Goal: Task Accomplishment & Management: Manage account settings

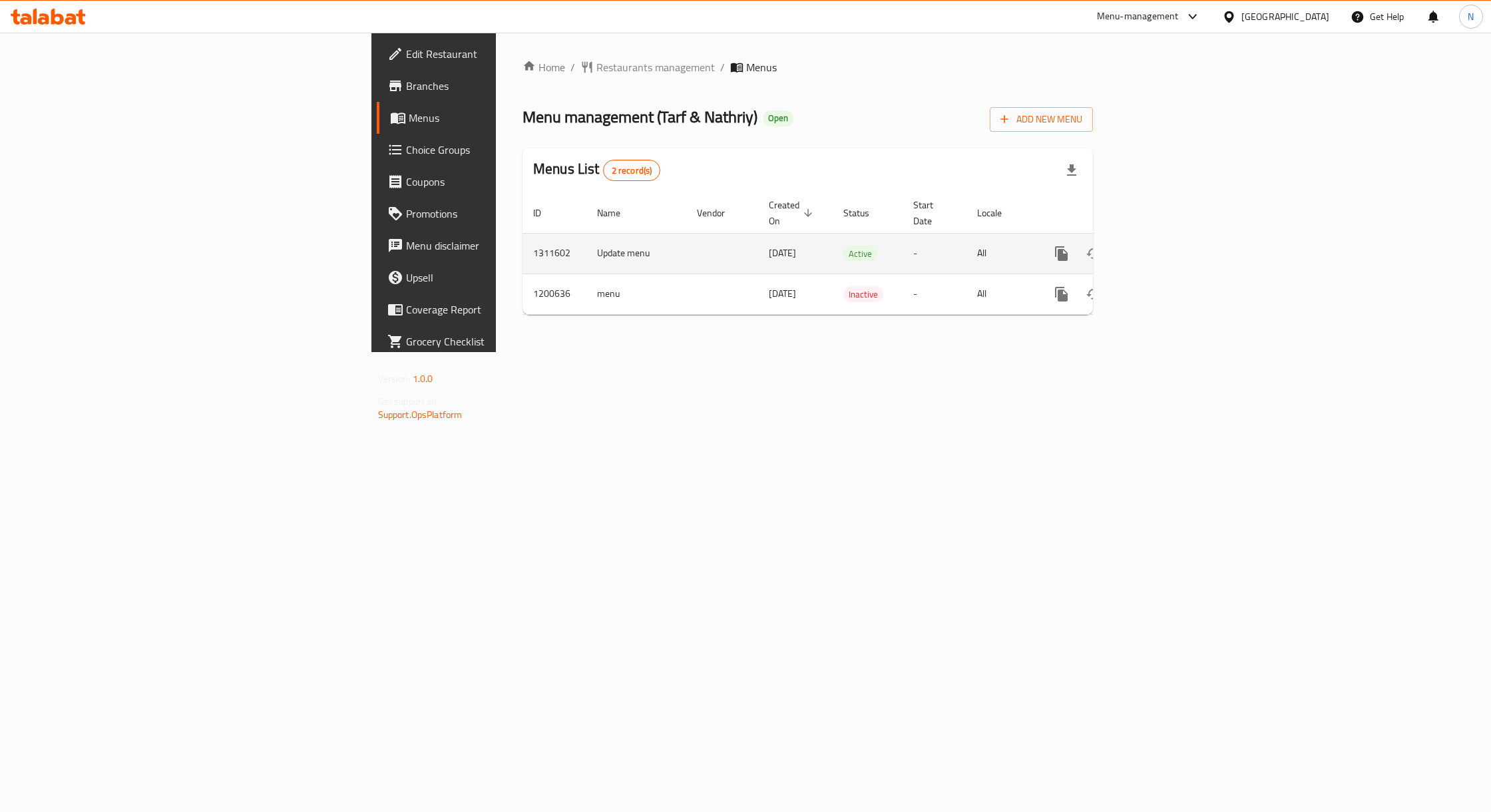
click at [1165, 245] on icon "enhanced table" at bounding box center [1158, 253] width 16 height 16
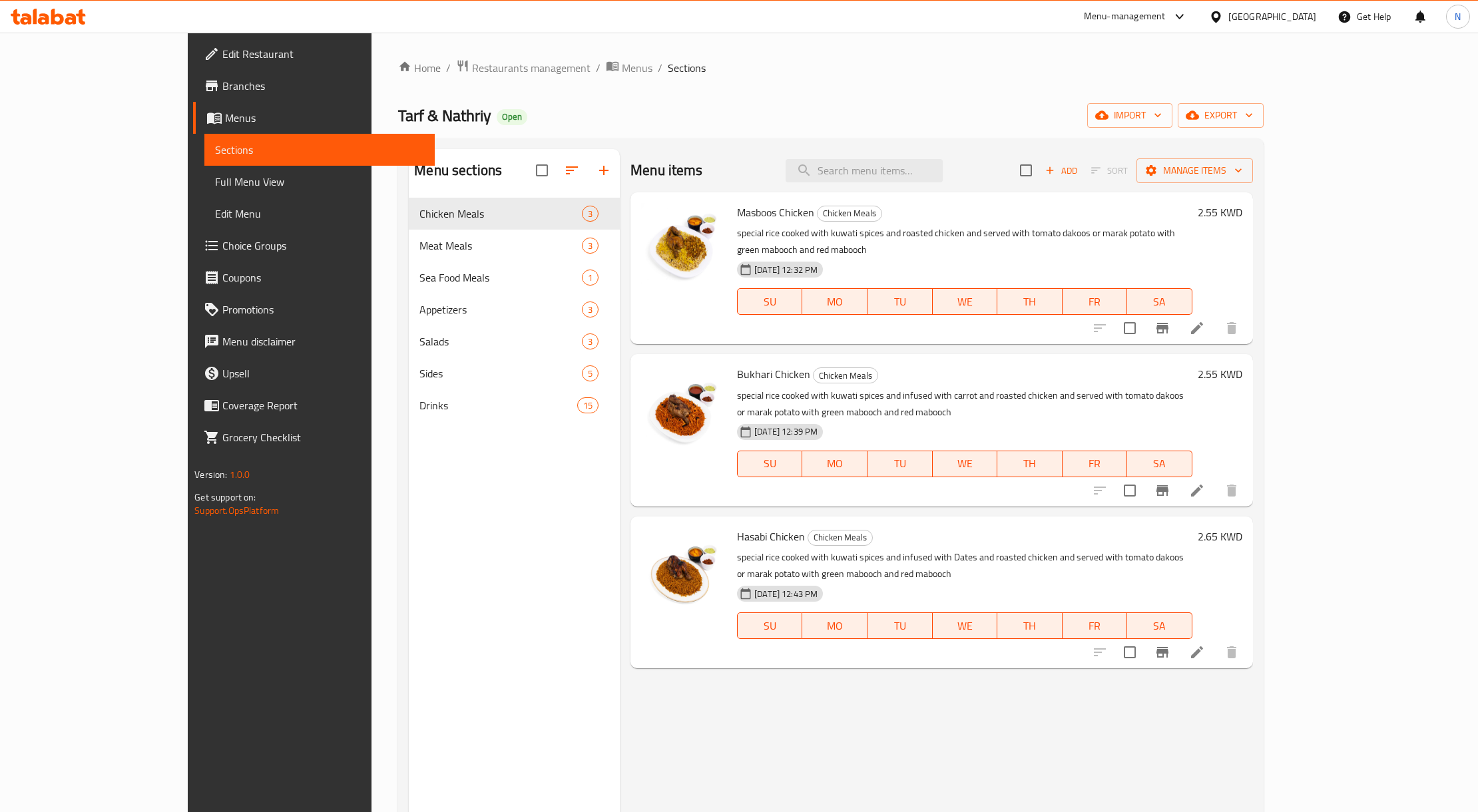
click at [737, 364] on span "Bukhari Chicken" at bounding box center [773, 373] width 73 height 20
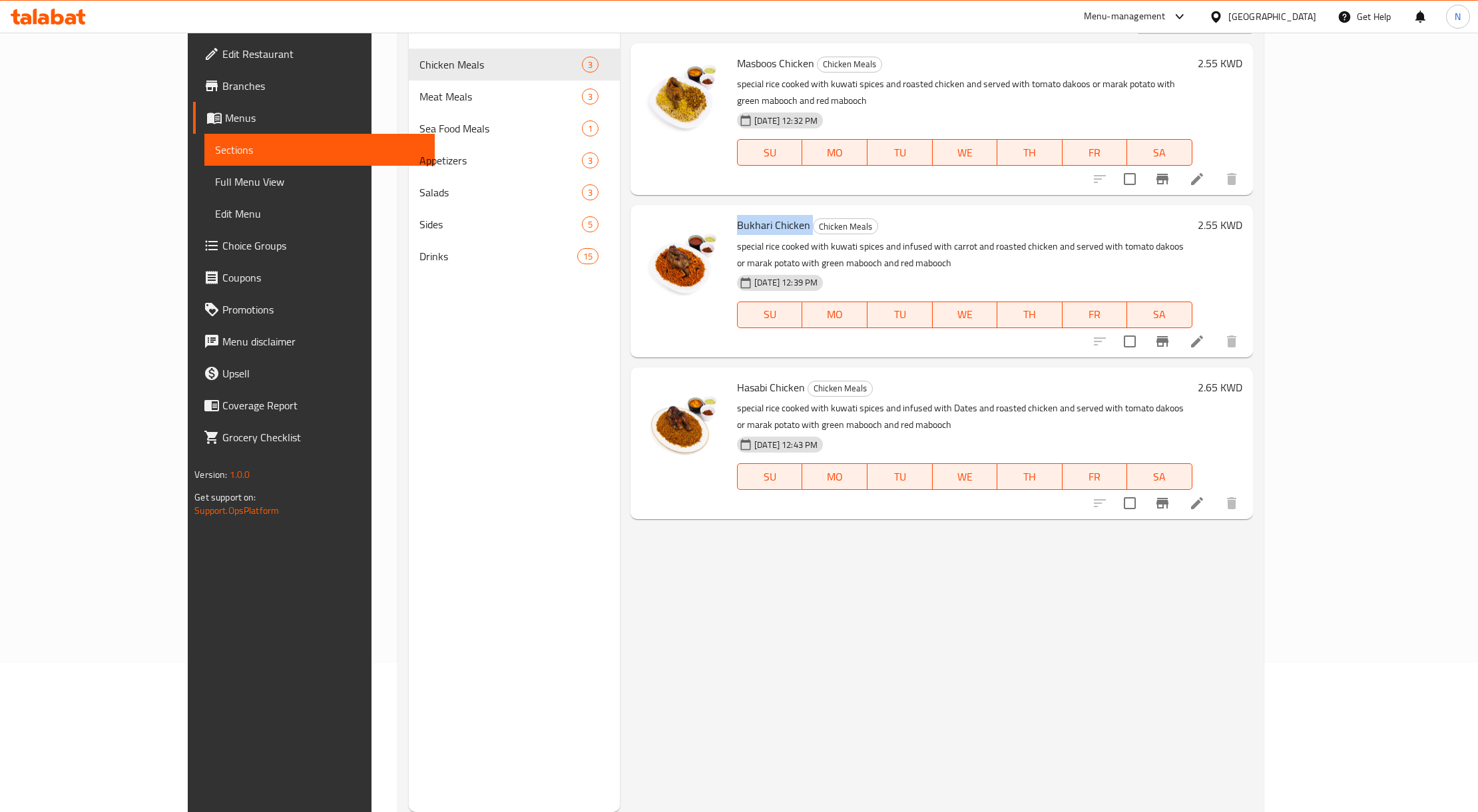
scroll to position [177, 0]
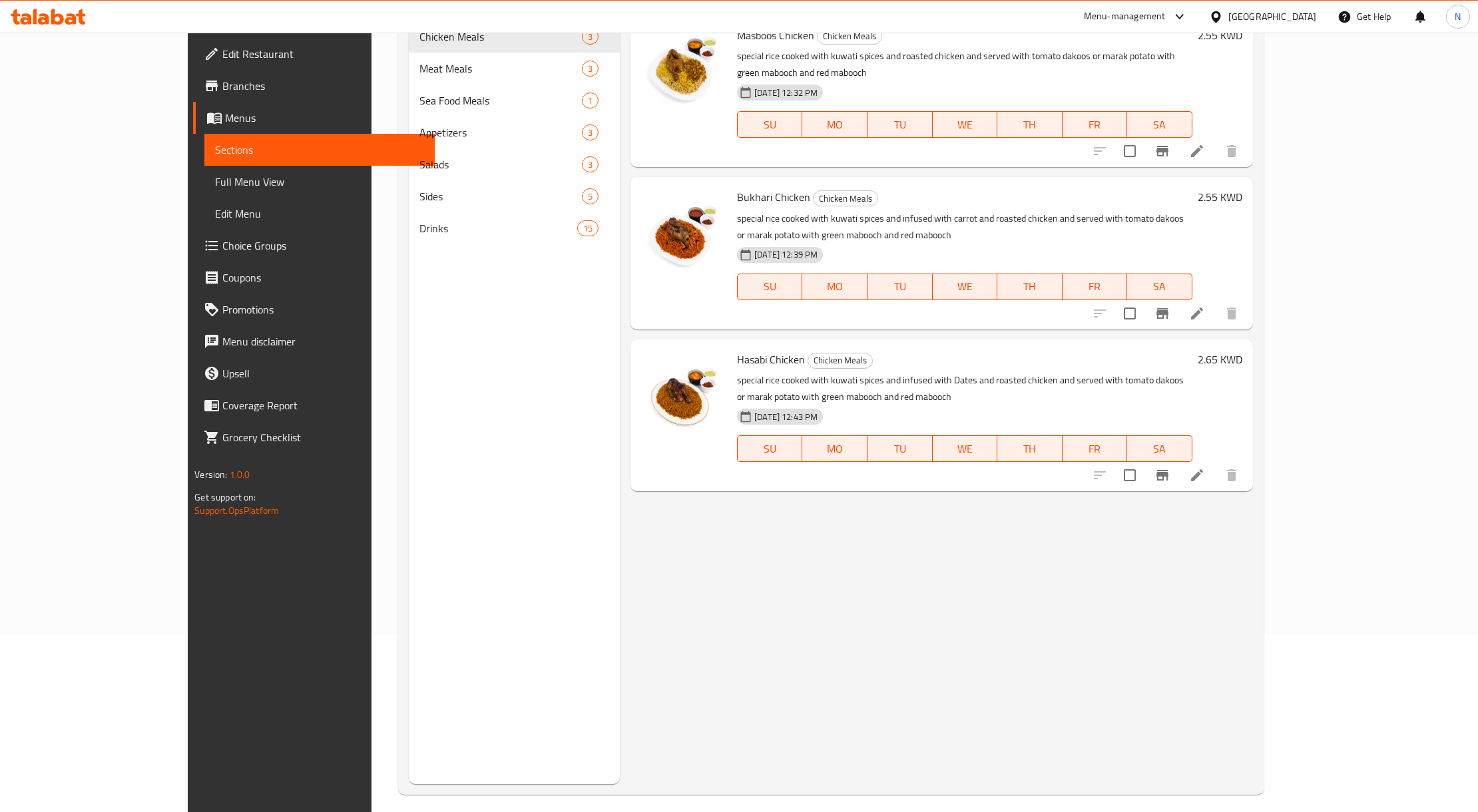
click at [749, 411] on span "[DATE] 12:43 PM" at bounding box center [786, 417] width 74 height 12
click at [737, 372] on p "special rice cooked with kuwati spices and infused with Dates and roasted chick…" at bounding box center [965, 388] width 456 height 33
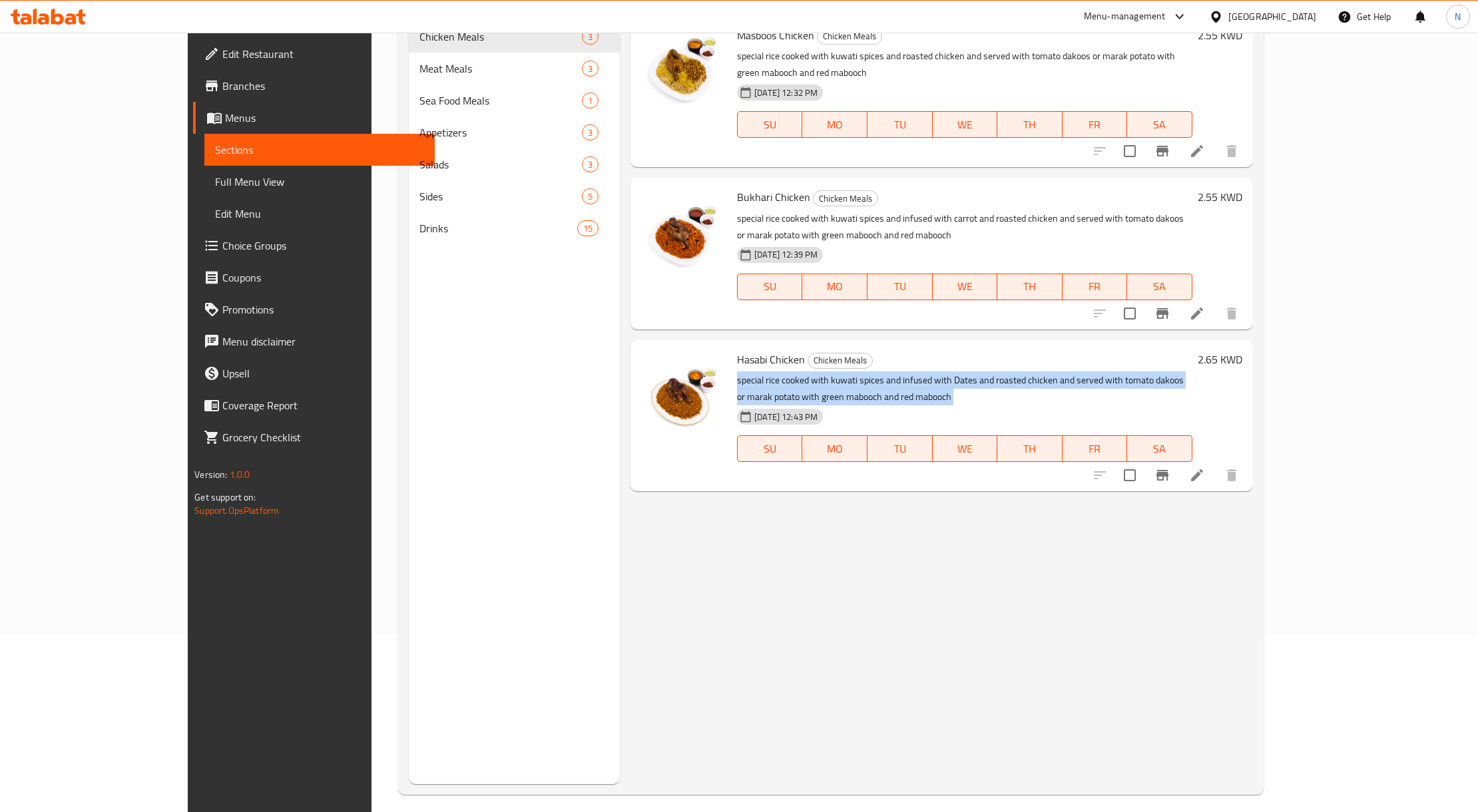
click at [737, 372] on p "special rice cooked with kuwati spices and infused with Dates and roasted chick…" at bounding box center [965, 388] width 456 height 33
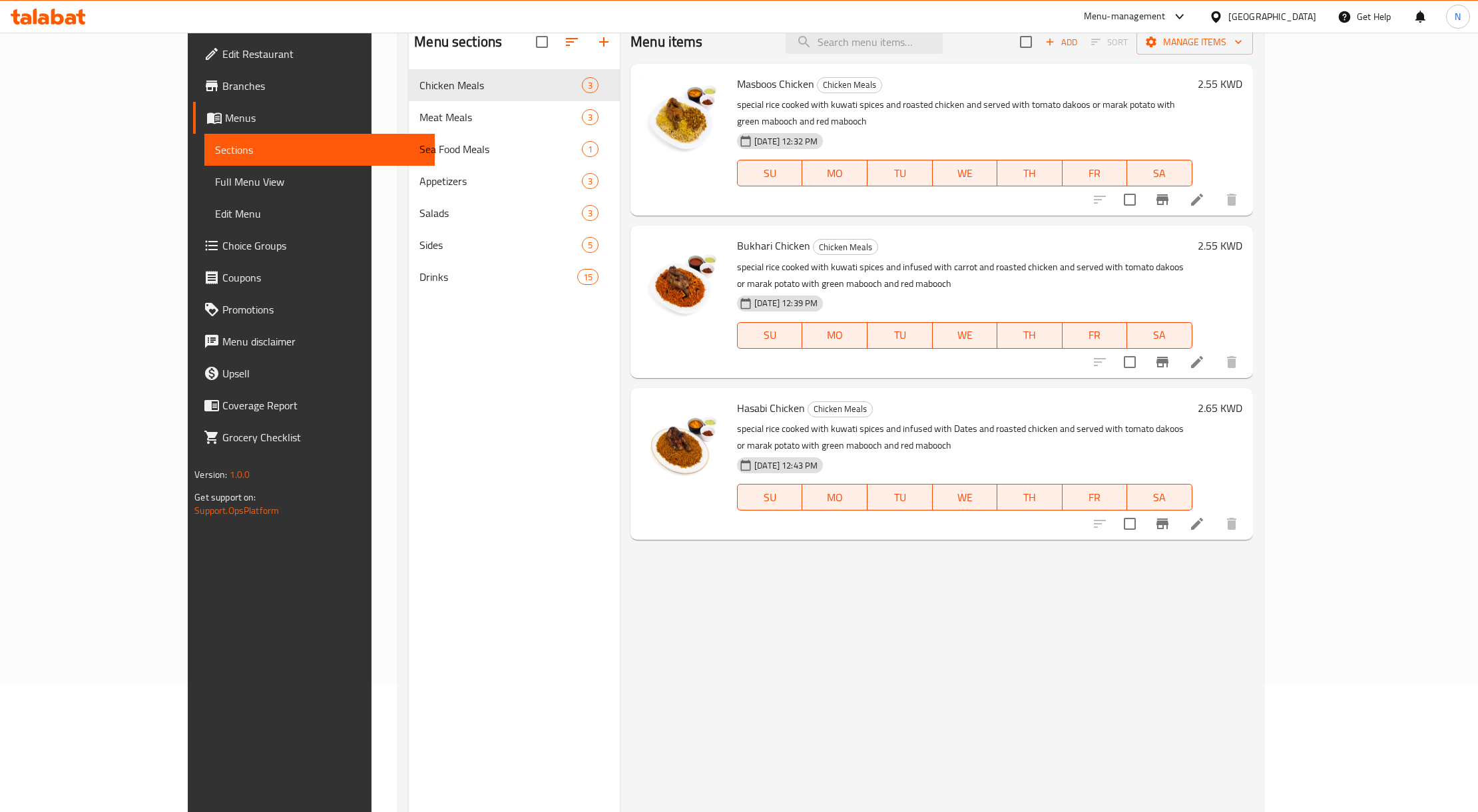
scroll to position [89, 0]
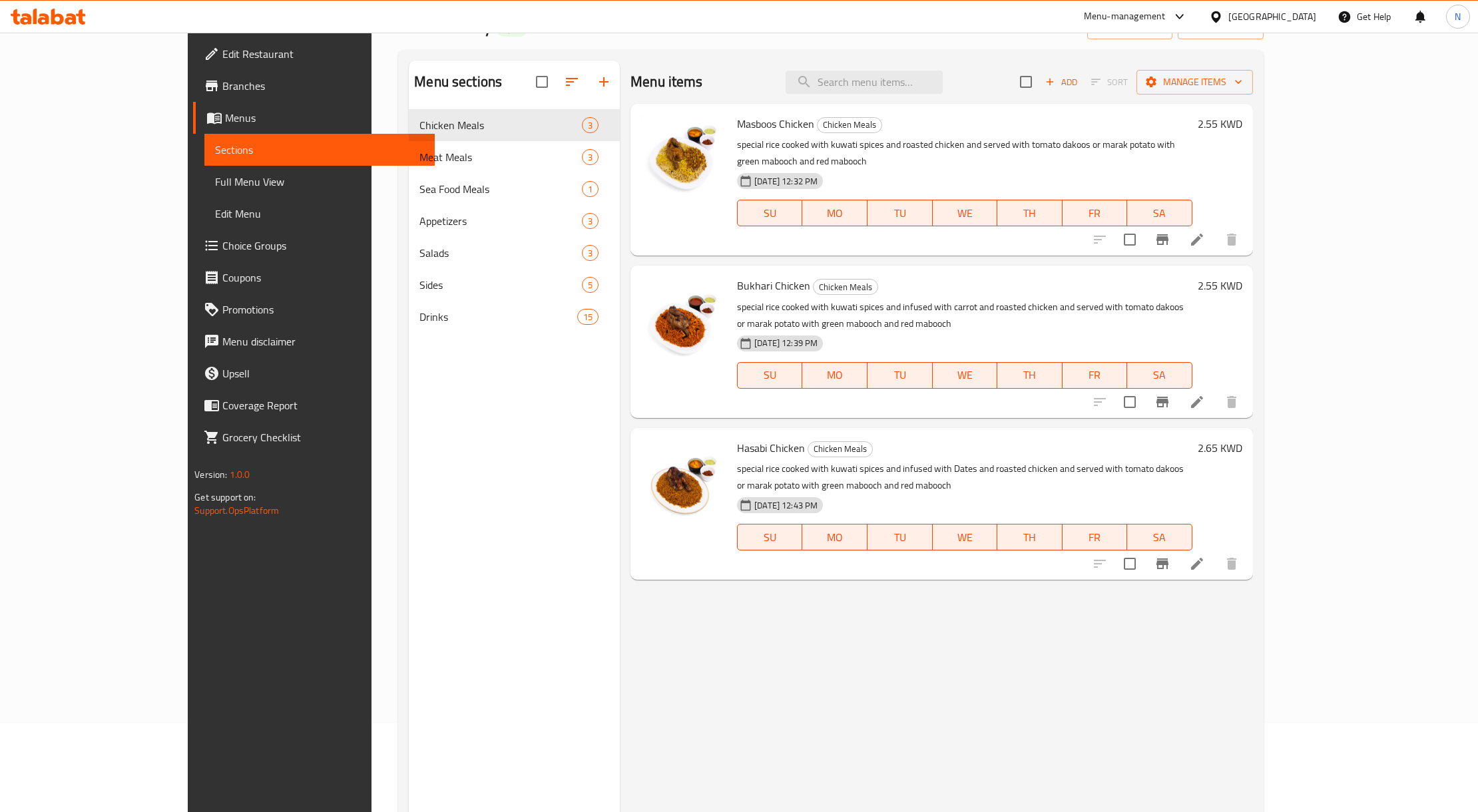
click at [398, 442] on div "Menu sections Chicken Meals 3 Meat Meals 3 Sea Food Meals 1 Appetizers 3 Salads…" at bounding box center [831, 466] width 865 height 833
click at [519, 449] on div "Menu sections Chicken Meals 3 Meat Meals 3 Sea Food Meals 1 Appetizers 3 Salads…" at bounding box center [514, 466] width 211 height 812
click at [856, 581] on div "Menu items Add Sort Manage items Masboos Chicken Chicken Meals special rice coo…" at bounding box center [936, 466] width 633 height 812
click at [462, 435] on div "Menu sections Chicken Meals 3 Meat Meals 3 Sea Food Meals 1 Appetizers 3 Salads…" at bounding box center [514, 466] width 211 height 812
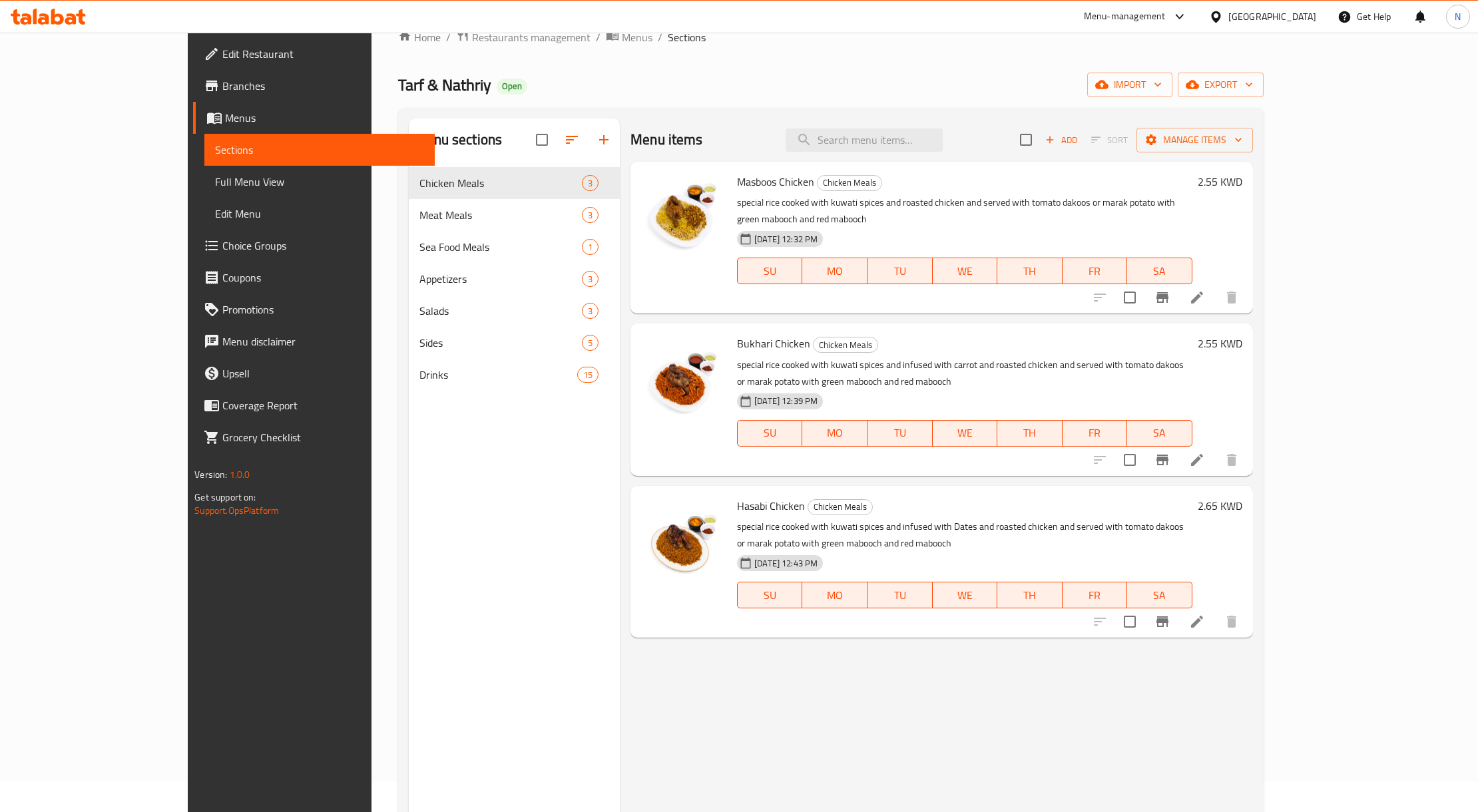
scroll to position [0, 0]
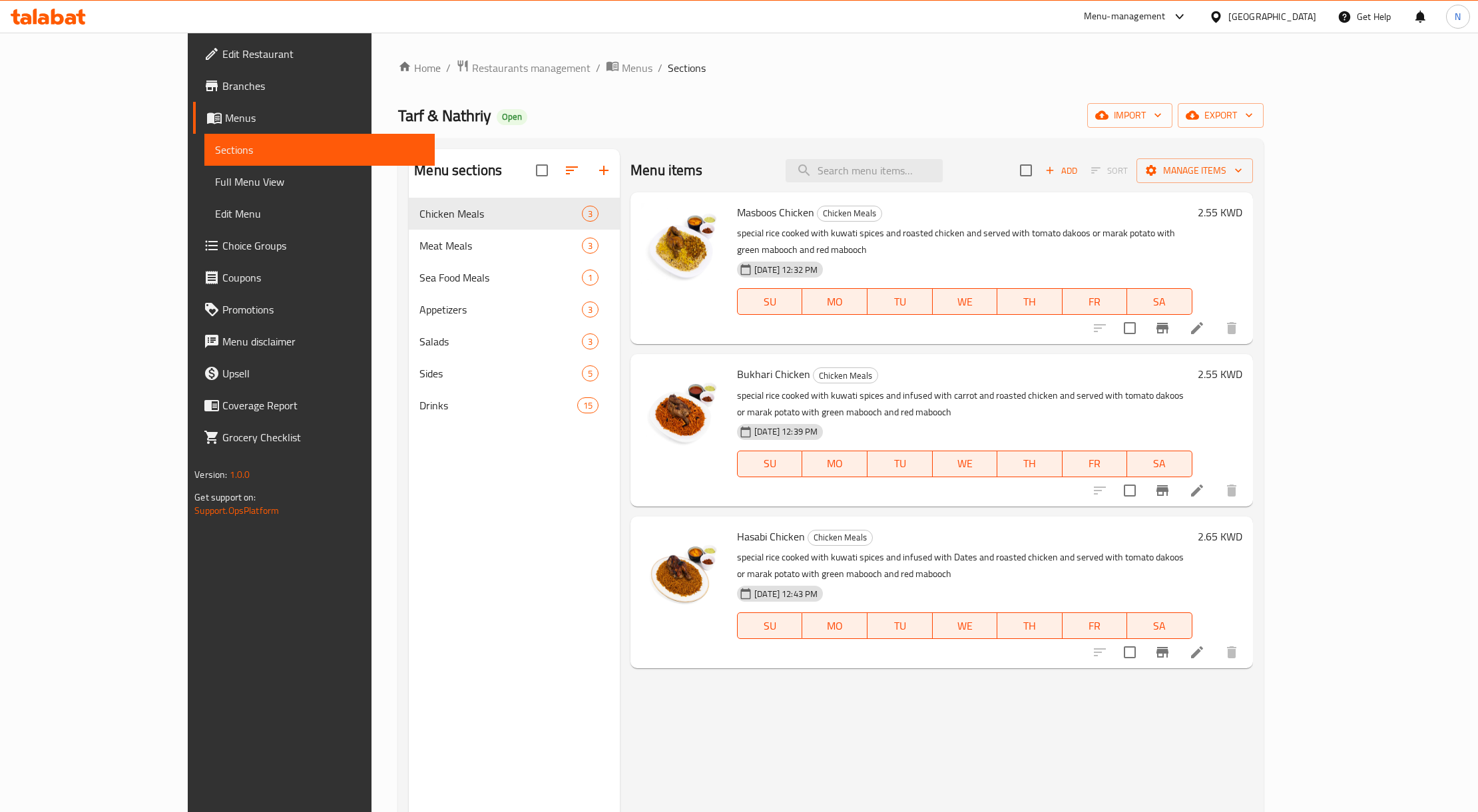
click at [409, 567] on div "Menu sections Chicken Meals 3 Meat Meals 3 Sea Food Meals 1 Appetizers 3 Salads…" at bounding box center [514, 555] width 211 height 812
click at [409, 542] on div "Menu sections Chicken Meals 3 Meat Meals 3 Sea Food Meals 1 Appetizers 3 Salads…" at bounding box center [514, 555] width 211 height 812
